Goal: Task Accomplishment & Management: Complete application form

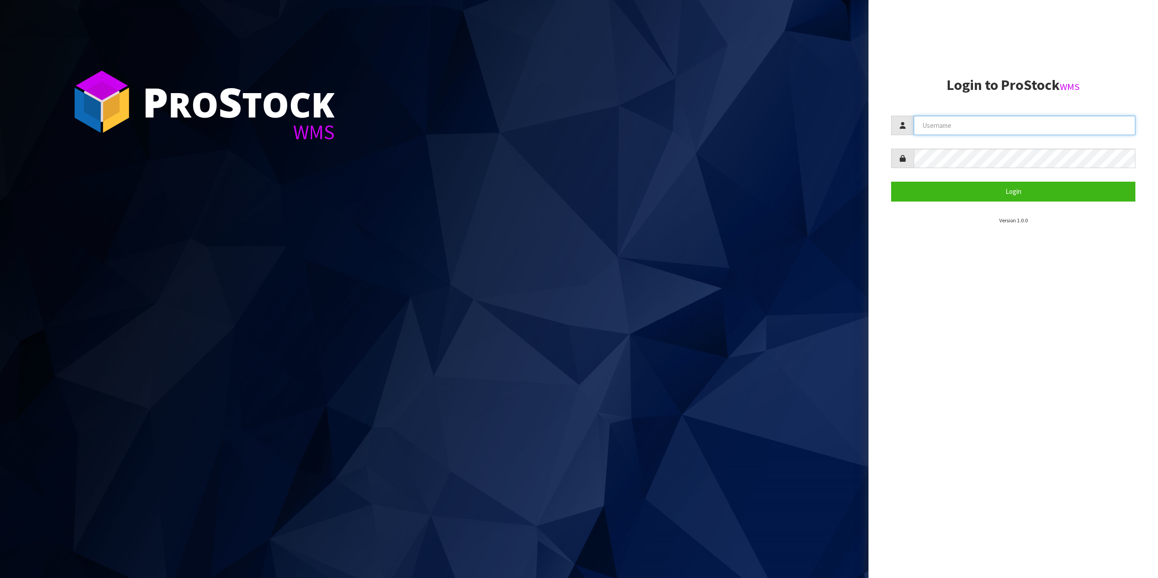
click at [943, 125] on input "text" at bounding box center [1025, 125] width 222 height 19
type input "zubairmoolla"
click at [891, 182] on button "Login" at bounding box center [1013, 191] width 244 height 19
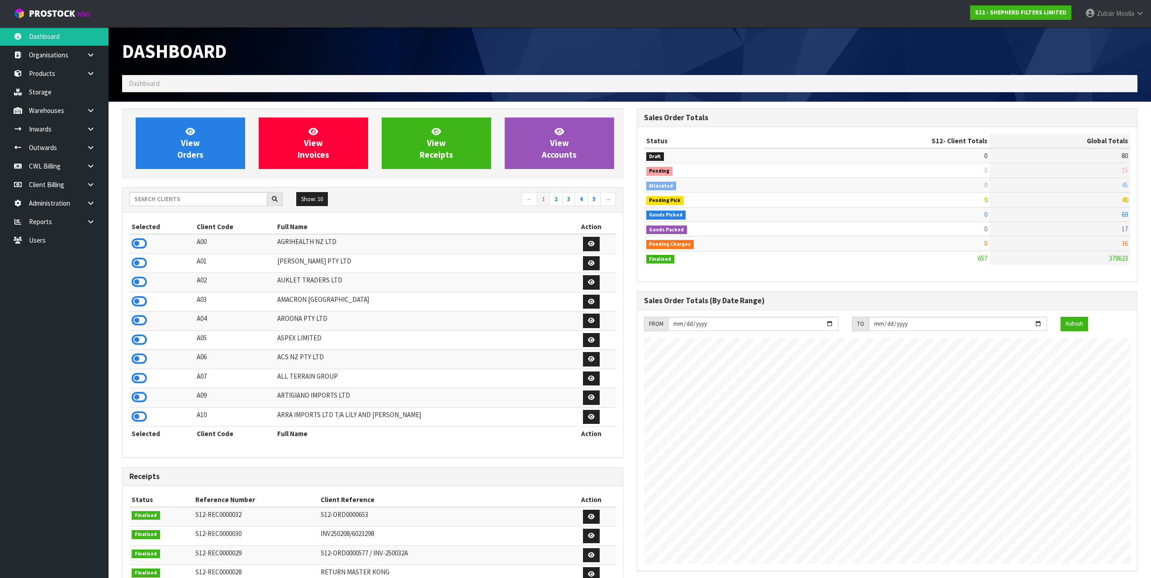
scroll to position [612, 514]
click at [133, 247] on icon at bounding box center [139, 244] width 15 height 14
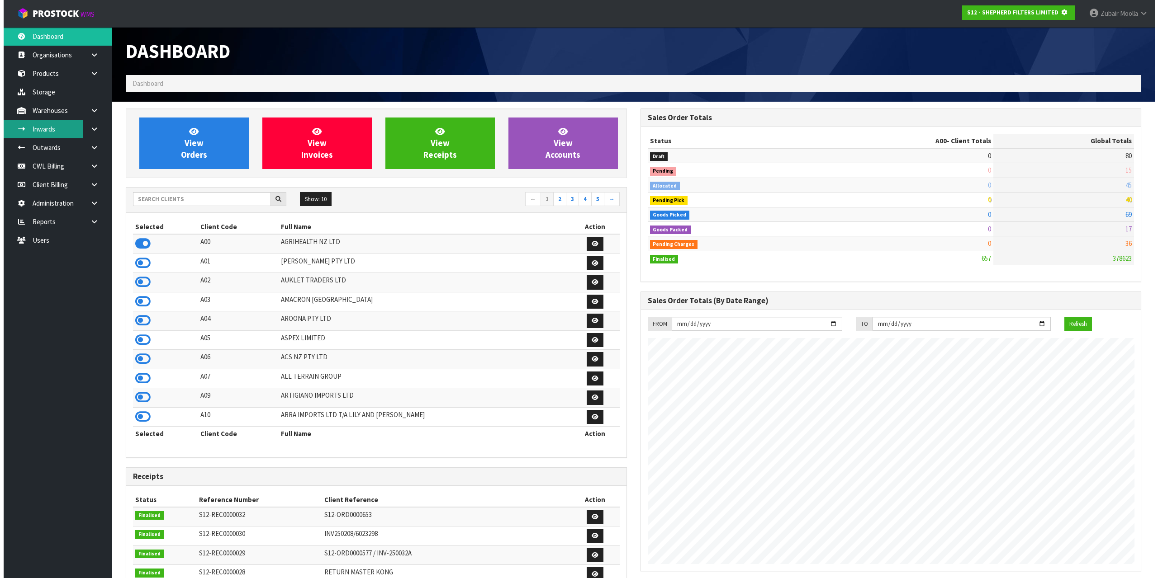
scroll to position [451722, 451771]
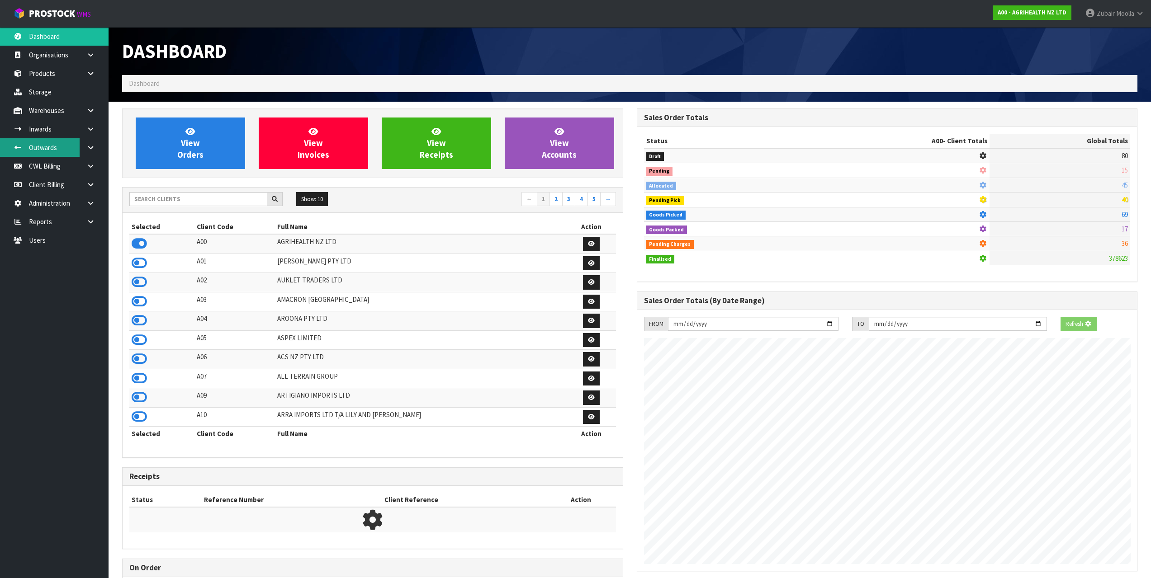
click at [52, 152] on link "Outwards" at bounding box center [54, 147] width 109 height 19
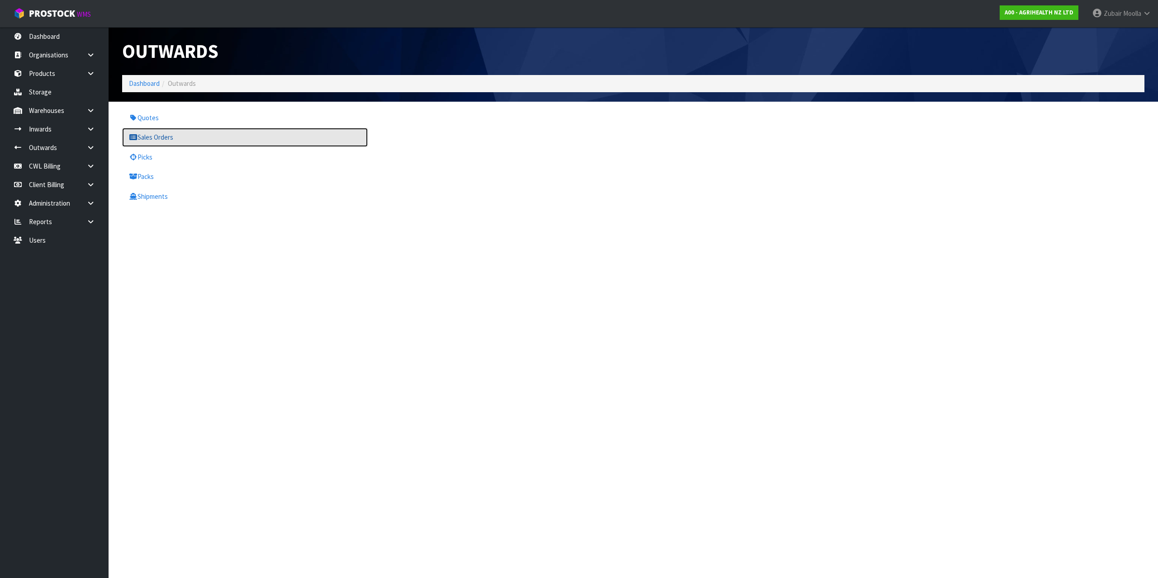
click at [197, 140] on link "Sales Orders" at bounding box center [245, 137] width 246 height 19
click at [372, 70] on div "Outwards" at bounding box center [374, 51] width 518 height 48
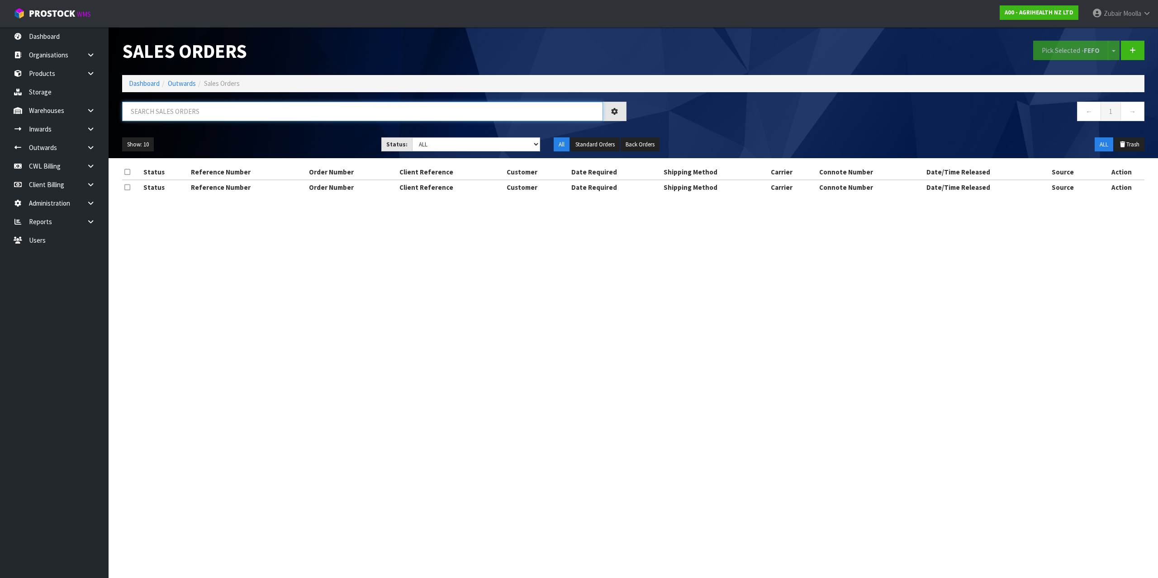
paste input "ORD0008356"
click at [359, 116] on input "text" at bounding box center [362, 111] width 481 height 19
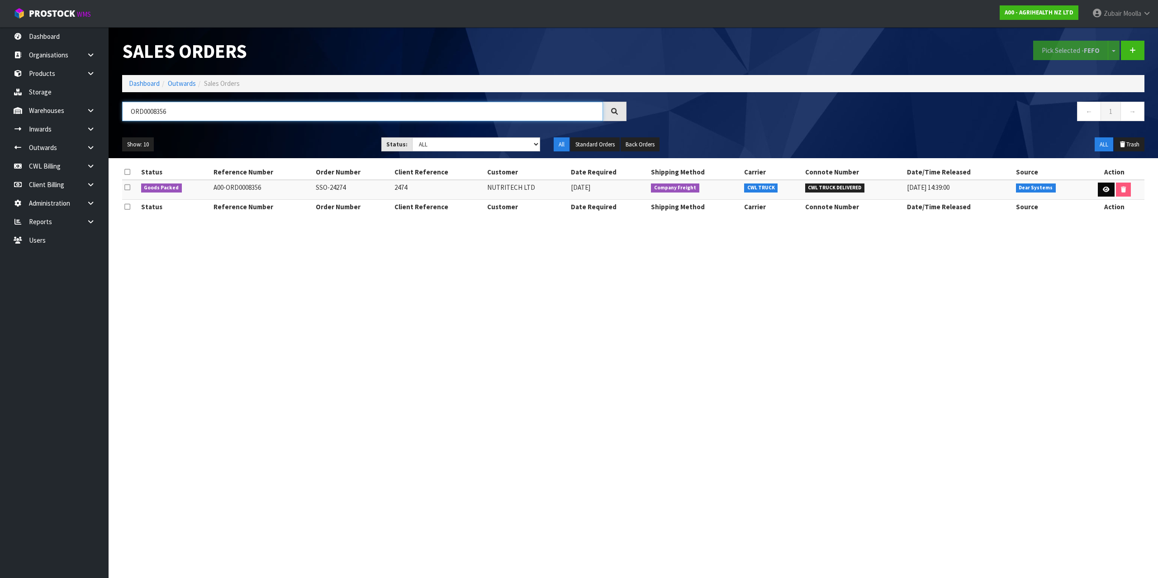
type input "ORD0008356"
click at [1106, 186] on link at bounding box center [1106, 190] width 17 height 14
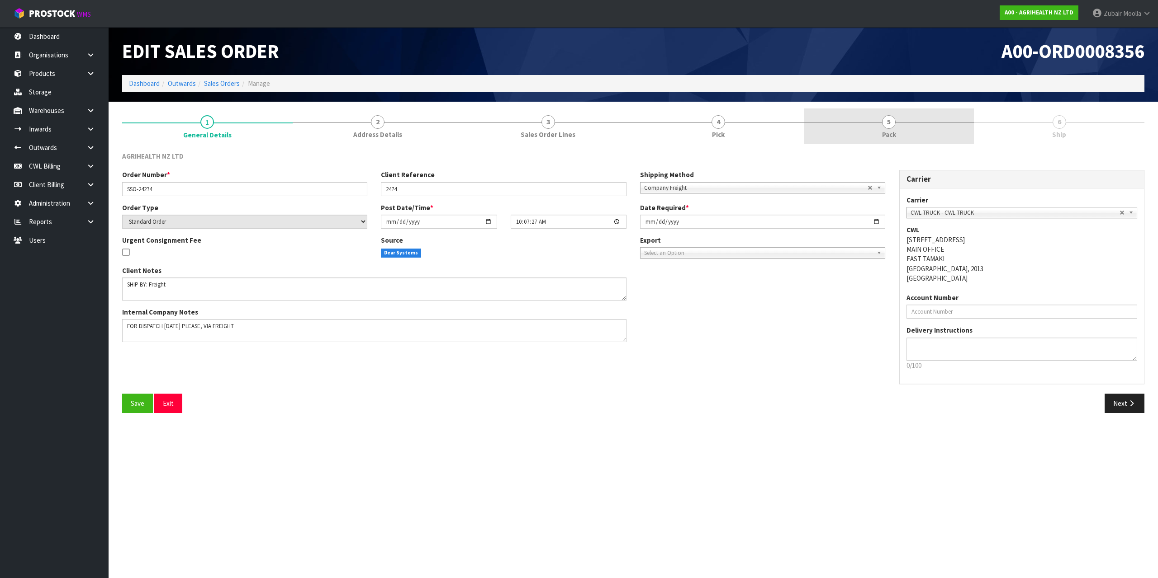
click at [880, 134] on link "5 Pack" at bounding box center [889, 127] width 171 height 36
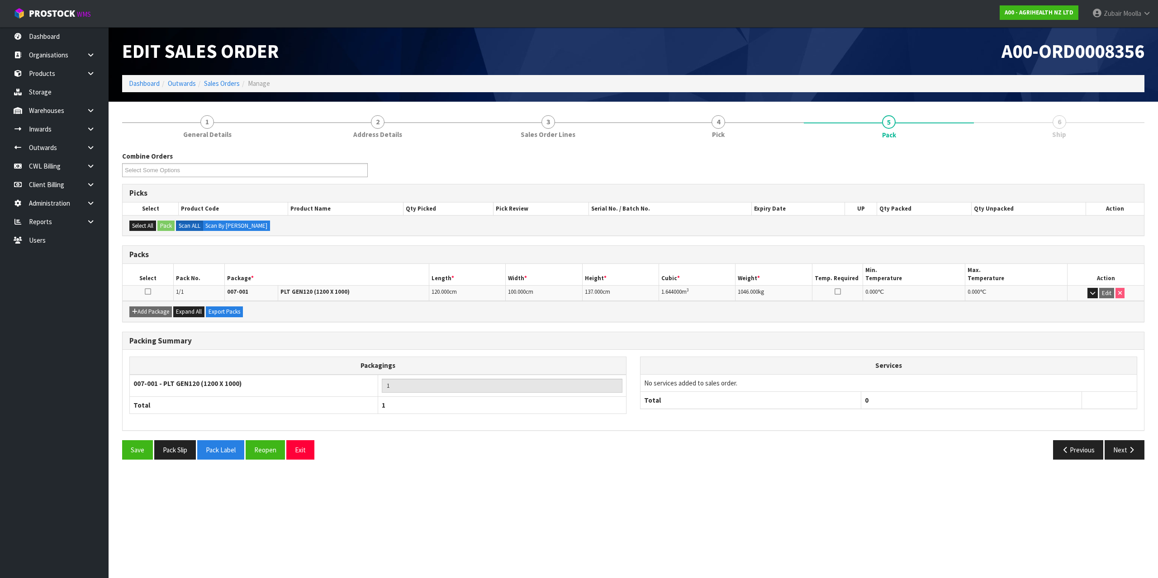
click at [708, 65] on div "A00-ORD0008356" at bounding box center [892, 51] width 518 height 48
click at [604, 133] on link "3 Sales Order Lines" at bounding box center [548, 127] width 171 height 36
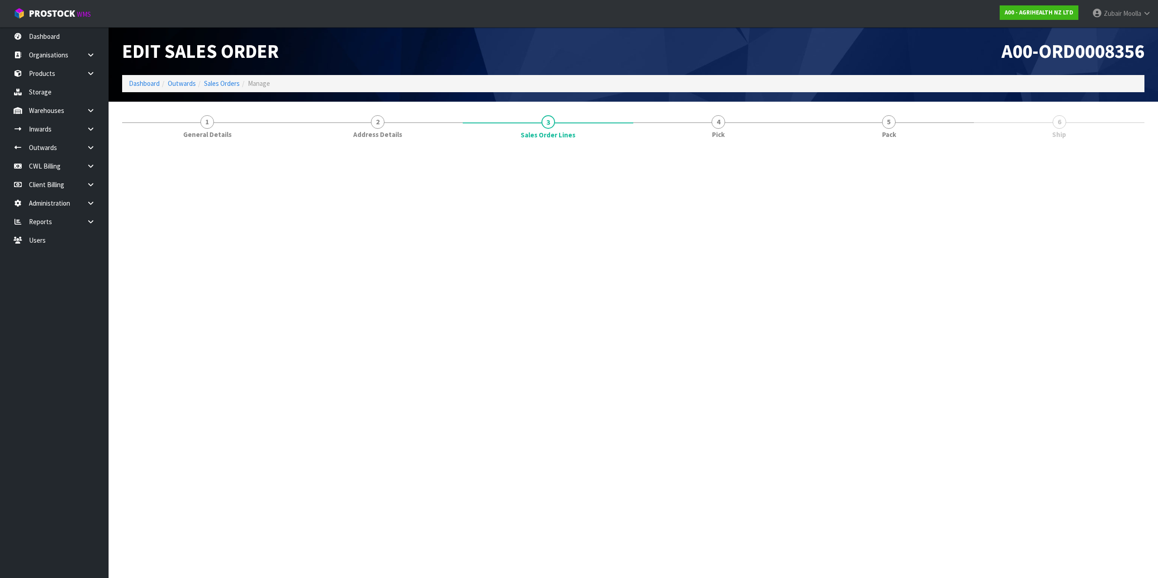
click at [604, 62] on div "Edit Sales Order" at bounding box center [374, 51] width 518 height 48
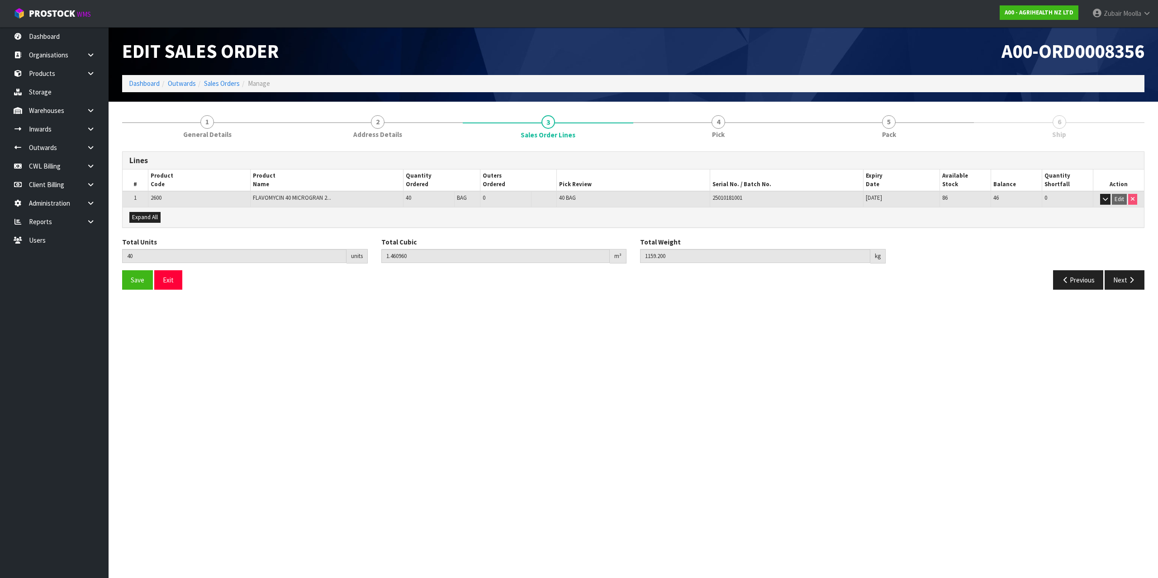
click at [473, 332] on section "Edit Sales Order A00-ORD0008356 Dashboard Outwards Sales Orders Manage 1 Genera…" at bounding box center [579, 289] width 1158 height 578
click at [923, 116] on link "5 Pack" at bounding box center [889, 127] width 171 height 36
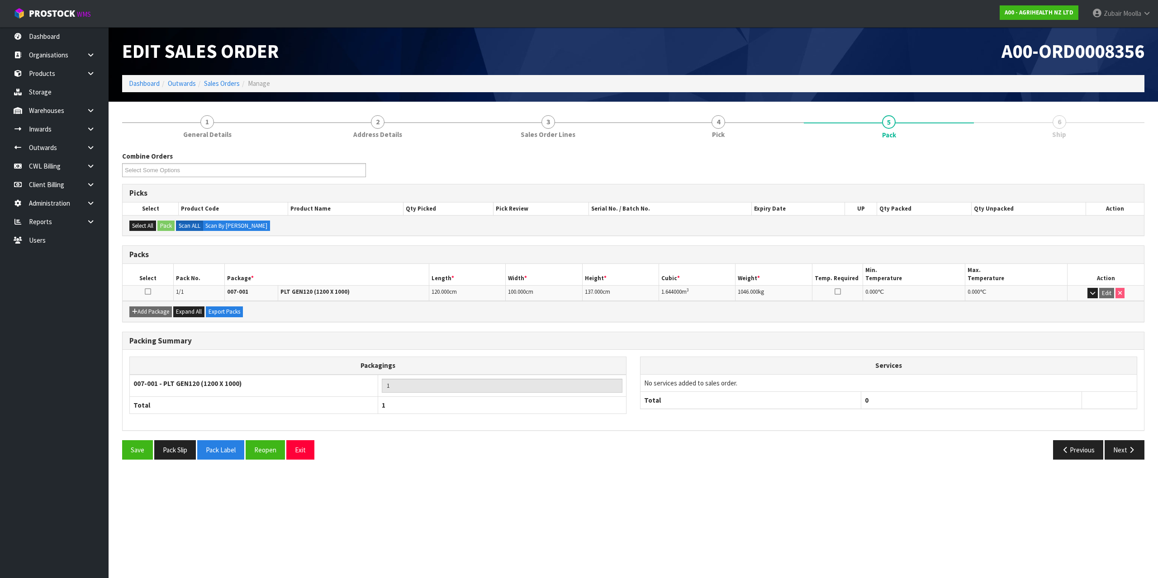
click at [938, 67] on div "A00-ORD0008356" at bounding box center [892, 51] width 518 height 48
click at [1120, 454] on button "Next" at bounding box center [1124, 450] width 40 height 19
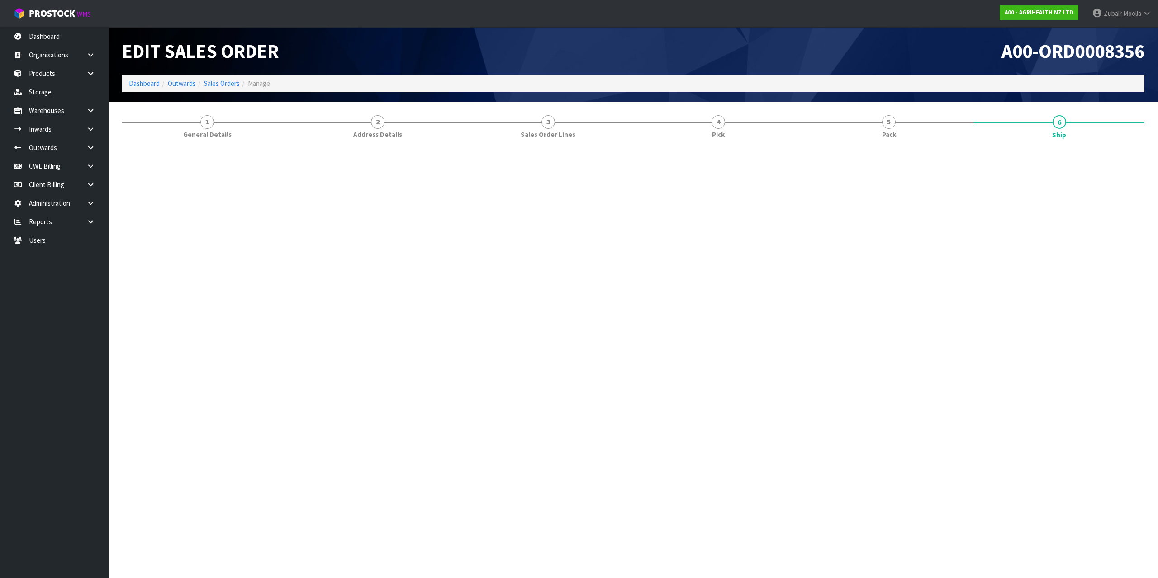
click at [694, 384] on section "Edit Sales Order A00-ORD0008356 Dashboard Outwards Sales Orders Manage 1 Genera…" at bounding box center [579, 289] width 1158 height 578
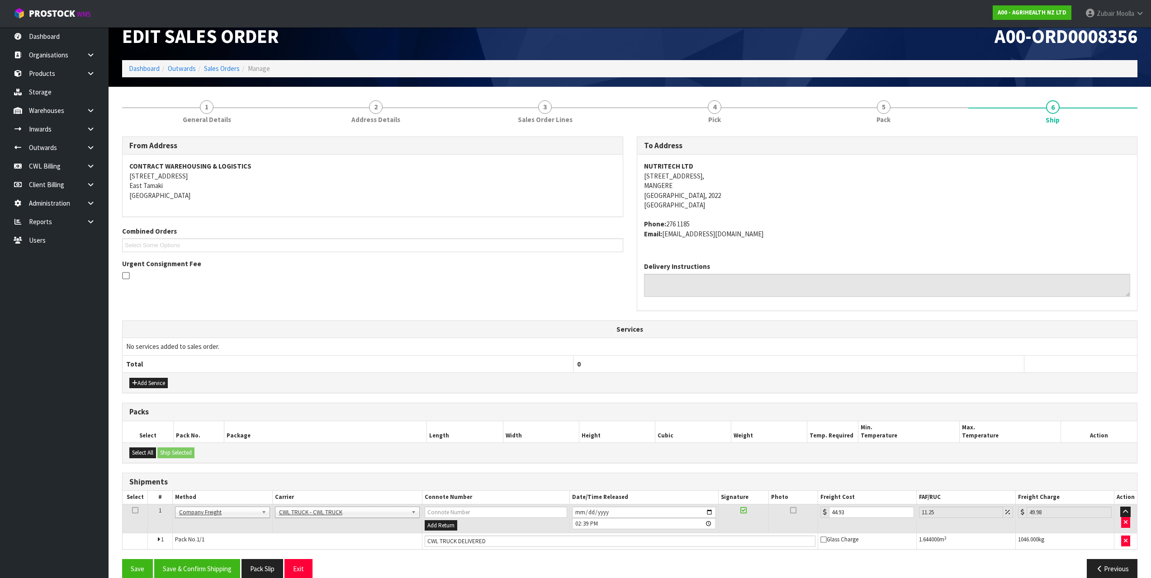
scroll to position [29, 0]
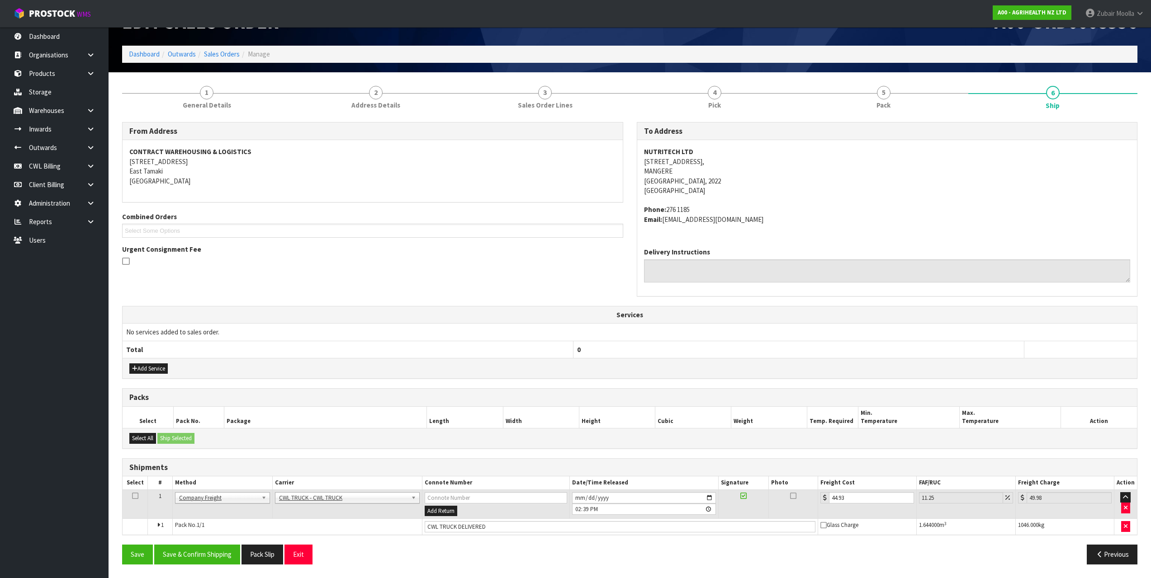
drag, startPoint x: 432, startPoint y: 274, endPoint x: 527, endPoint y: 300, distance: 98.0
click at [527, 300] on div "From Address CONTRACT WAREHOUSING & LOGISTICS [STREET_ADDRESS] Combined Orders …" at bounding box center [629, 214] width 1029 height 184
click at [526, 294] on div "From Address CONTRACT WAREHOUSING & LOGISTICS [STREET_ADDRESS] Combined Orders …" at bounding box center [629, 214] width 1029 height 184
drag, startPoint x: 523, startPoint y: 296, endPoint x: 528, endPoint y: 281, distance: 15.6
click at [528, 281] on div "From Address CONTRACT WAREHOUSING & LOGISTICS [STREET_ADDRESS] Combined Orders …" at bounding box center [629, 214] width 1029 height 184
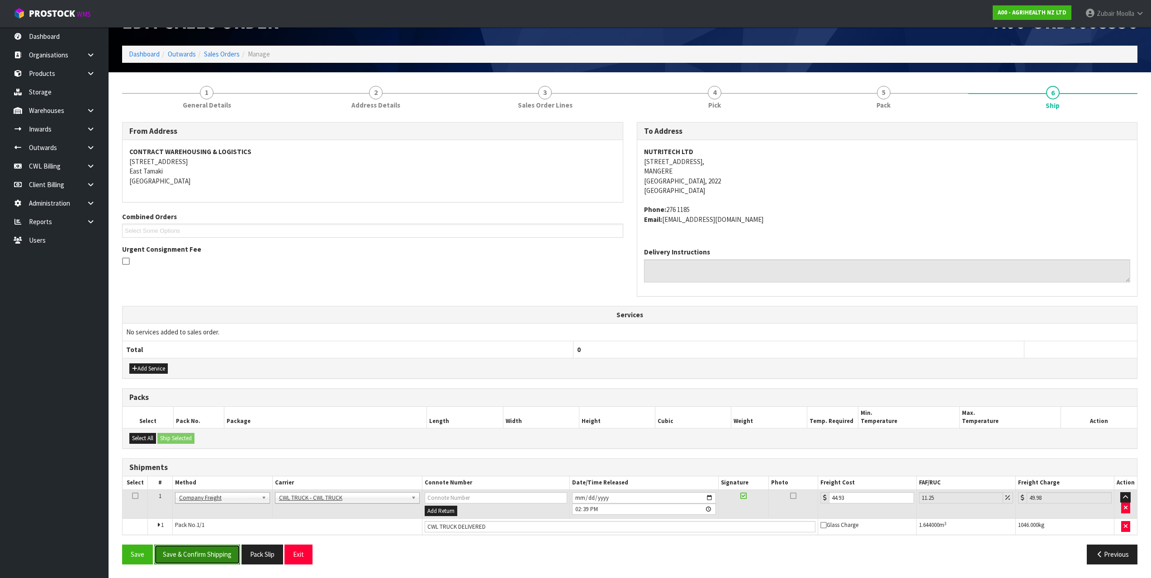
click at [207, 558] on button "Save & Confirm Shipping" at bounding box center [197, 554] width 86 height 19
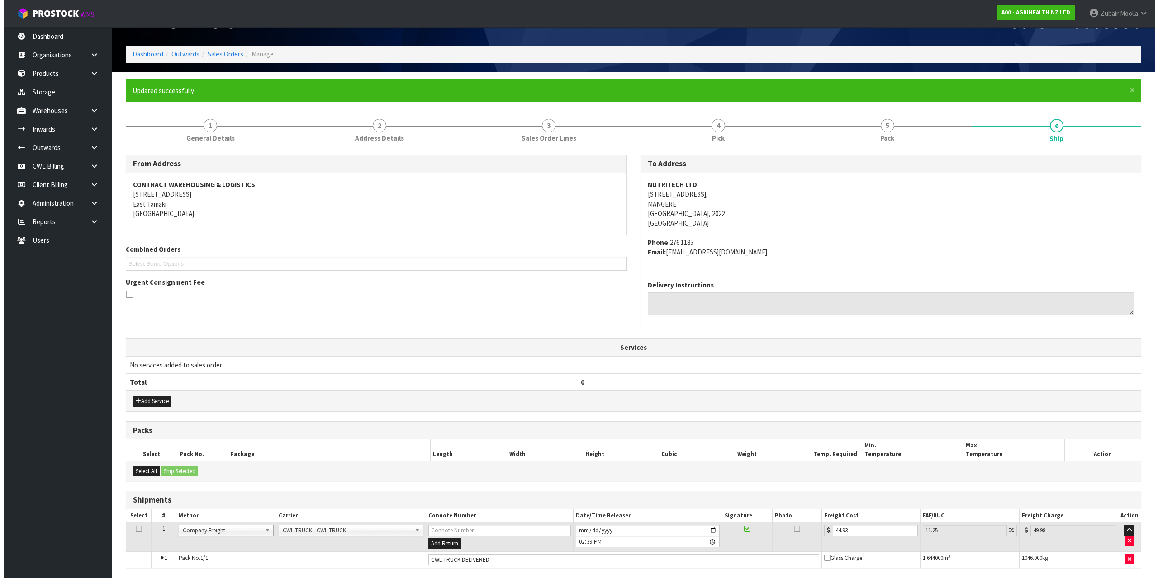
scroll to position [0, 0]
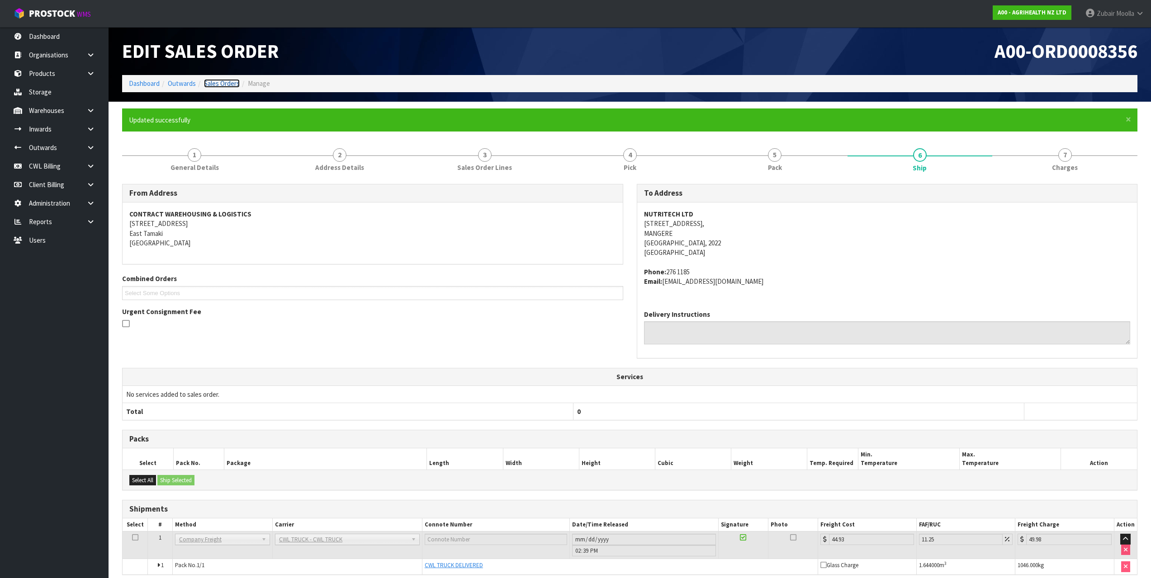
click at [231, 81] on link "Sales Orders" at bounding box center [222, 83] width 36 height 9
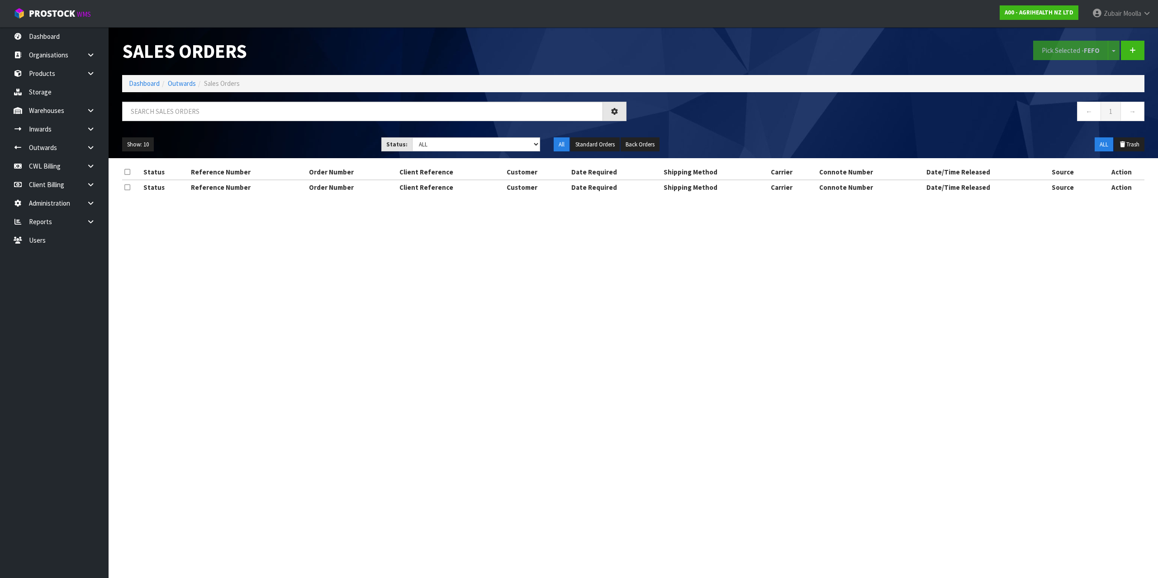
click at [497, 48] on h1 "Sales Orders" at bounding box center [374, 51] width 504 height 21
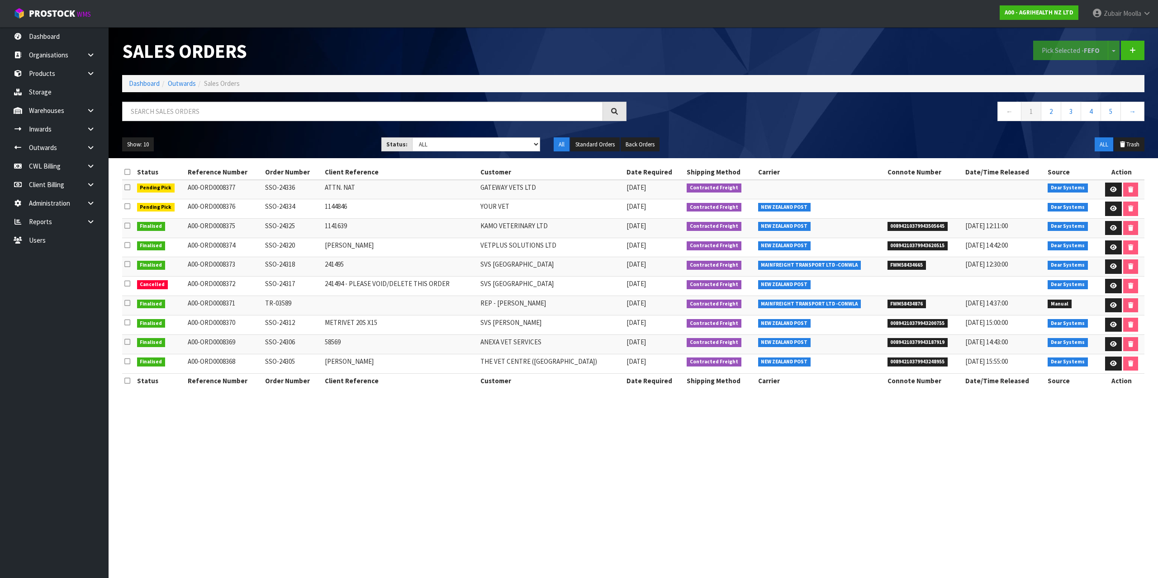
drag, startPoint x: 488, startPoint y: 54, endPoint x: 480, endPoint y: 56, distance: 8.0
click at [487, 54] on h1 "Sales Orders" at bounding box center [374, 51] width 504 height 21
